Goal: Transaction & Acquisition: Purchase product/service

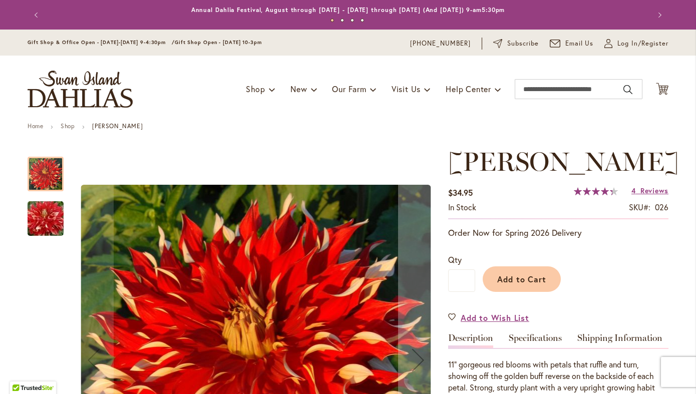
scroll to position [81, 0]
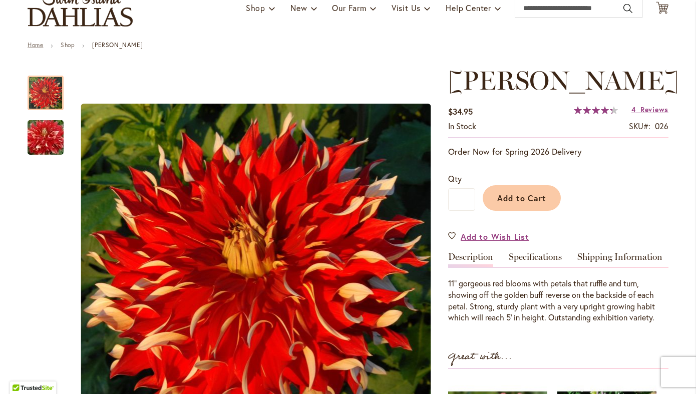
click at [42, 45] on link "Home" at bounding box center [36, 45] width 16 height 8
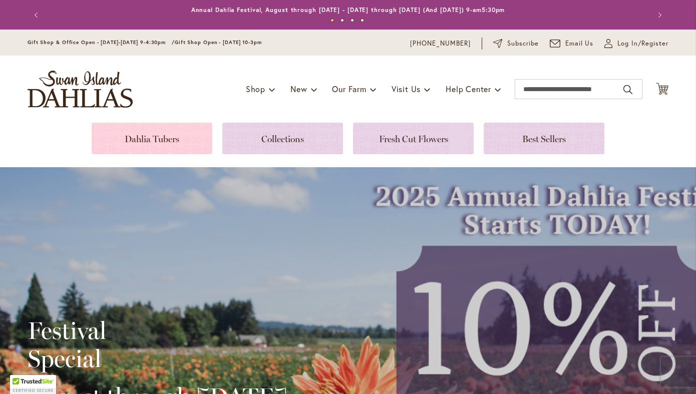
click at [163, 142] on link at bounding box center [152, 139] width 121 height 32
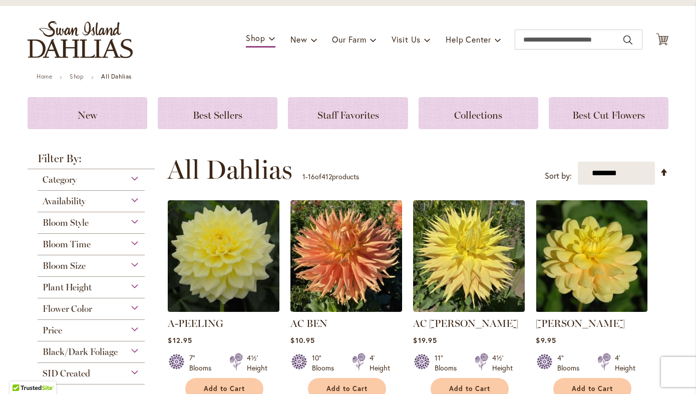
scroll to position [53, 0]
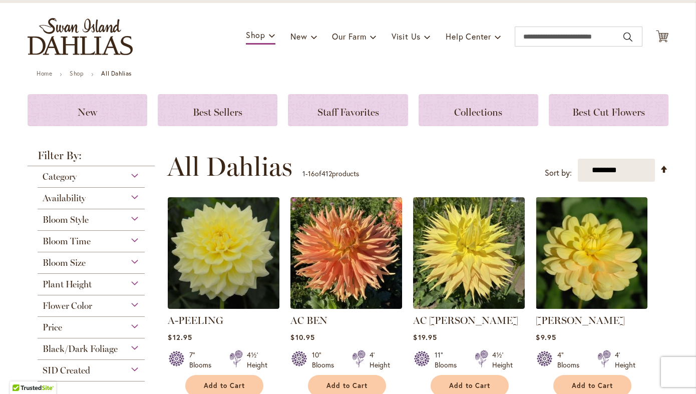
click at [140, 175] on div "Category" at bounding box center [91, 174] width 107 height 16
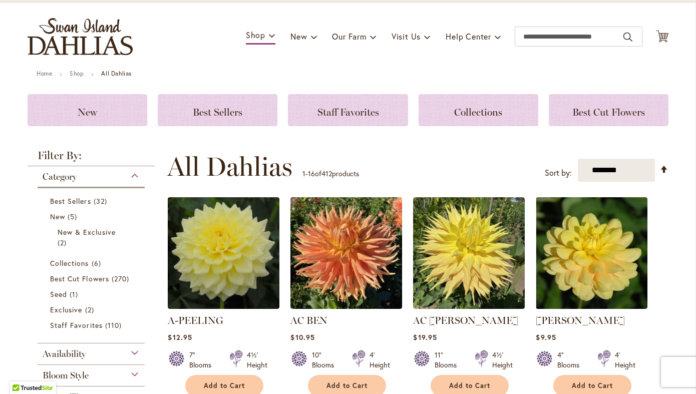
click at [139, 175] on div "Category" at bounding box center [91, 174] width 107 height 16
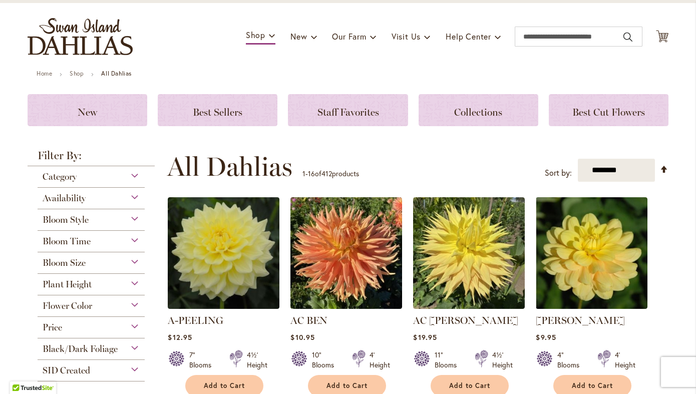
click at [79, 262] on span "Bloom Size" at bounding box center [64, 262] width 43 height 11
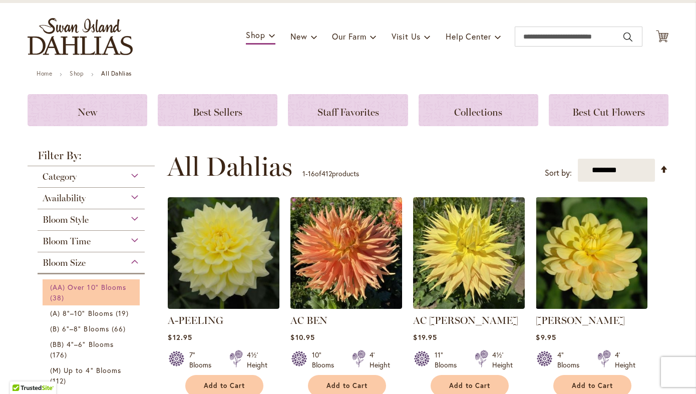
click at [88, 287] on span "(AA) Over 10" Blooms" at bounding box center [88, 287] width 76 height 10
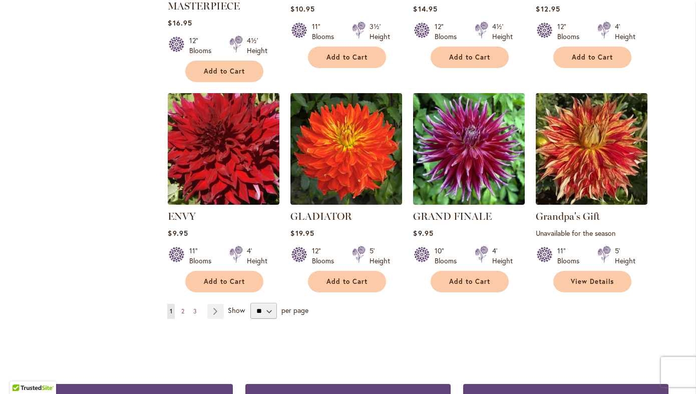
scroll to position [782, 0]
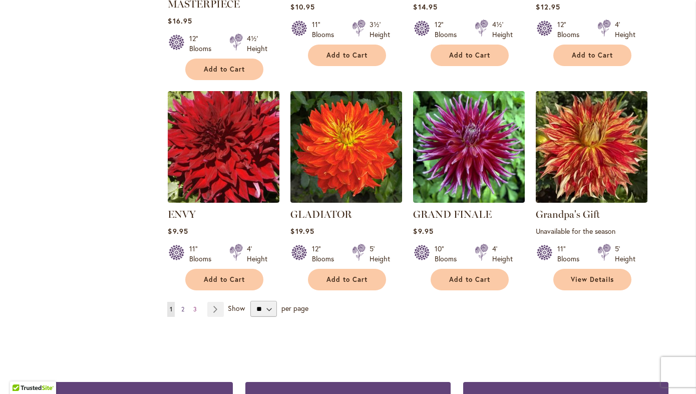
click at [181, 306] on link "Page 2" at bounding box center [183, 309] width 8 height 15
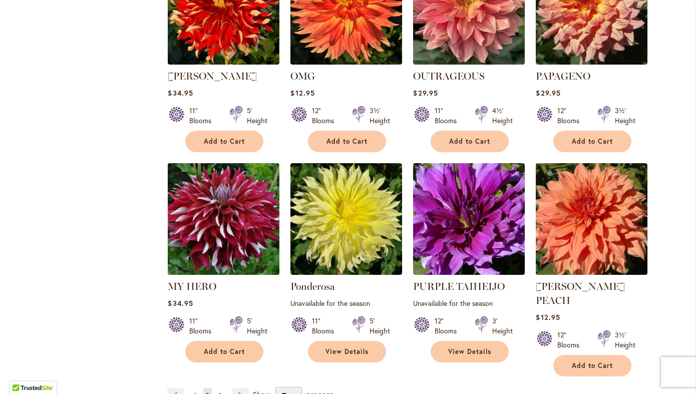
scroll to position [713, 0]
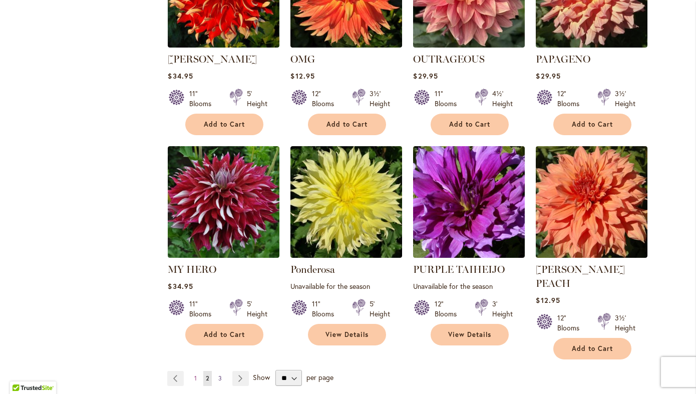
click at [217, 371] on link "Page 3" at bounding box center [220, 378] width 9 height 15
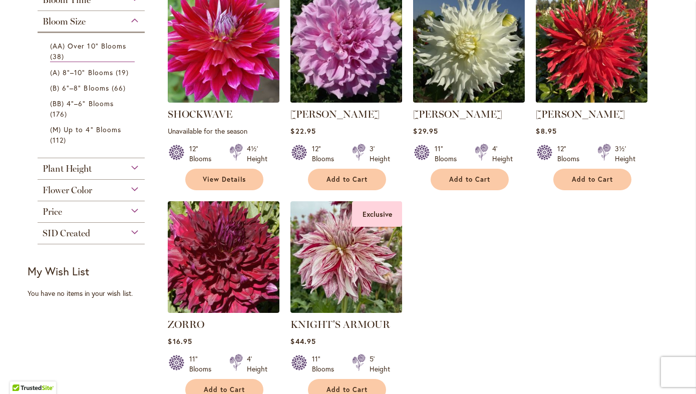
scroll to position [238, 0]
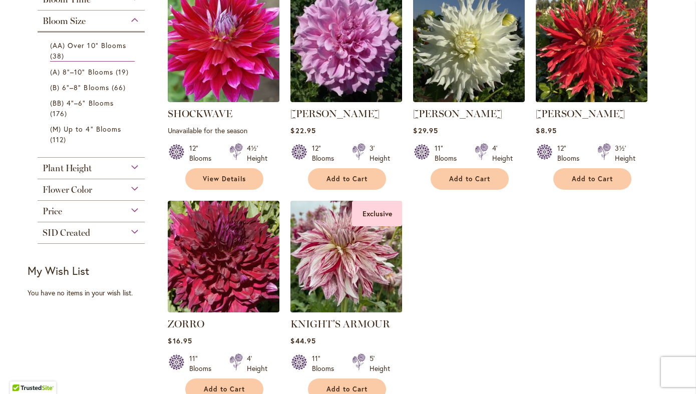
click at [341, 287] on img at bounding box center [346, 256] width 117 height 117
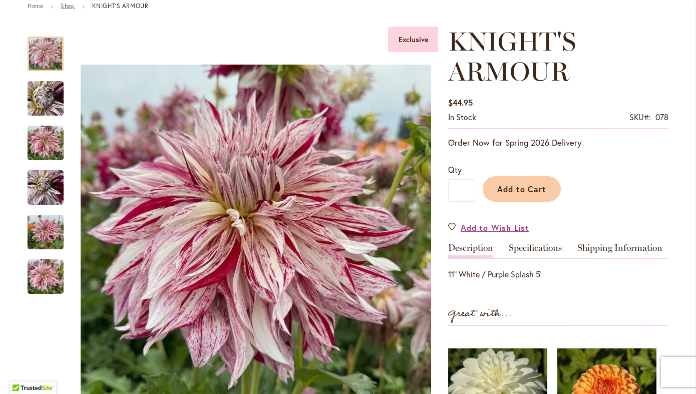
scroll to position [121, 0]
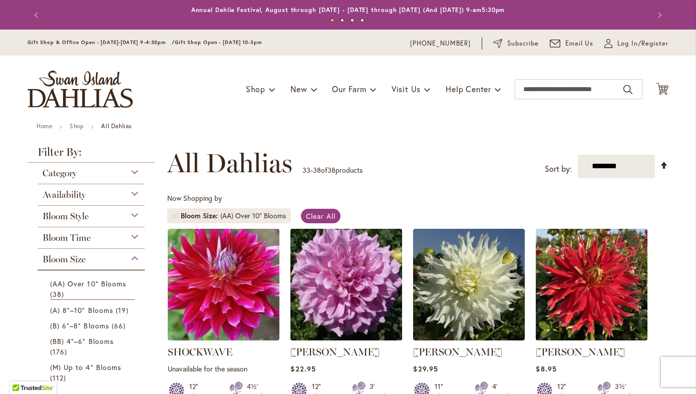
click at [331, 311] on img at bounding box center [346, 284] width 117 height 117
